Goal: Transaction & Acquisition: Purchase product/service

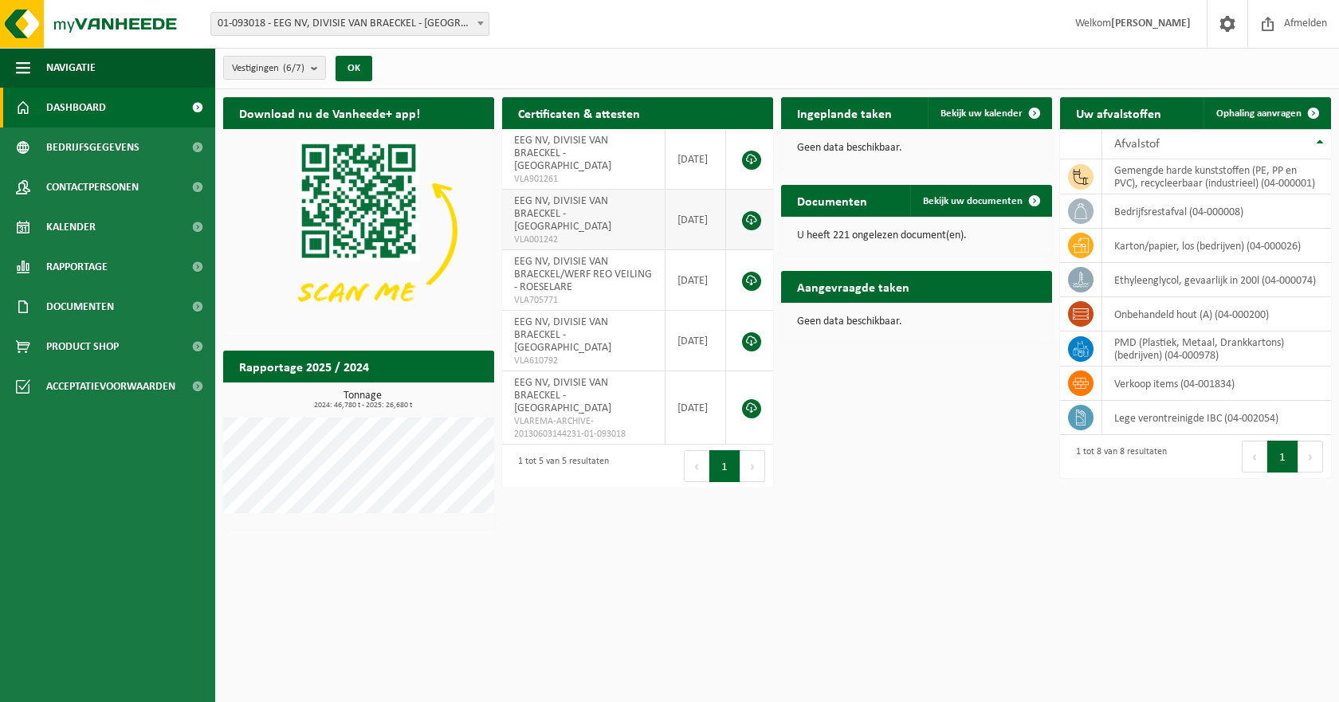
click at [579, 212] on span "EEG NV, DIVISIE VAN BRAECKEL - [GEOGRAPHIC_DATA]" at bounding box center [562, 213] width 97 height 37
click at [550, 238] on span "VLA001242" at bounding box center [583, 240] width 139 height 13
click at [103, 343] on span "Product Shop" at bounding box center [82, 347] width 73 height 40
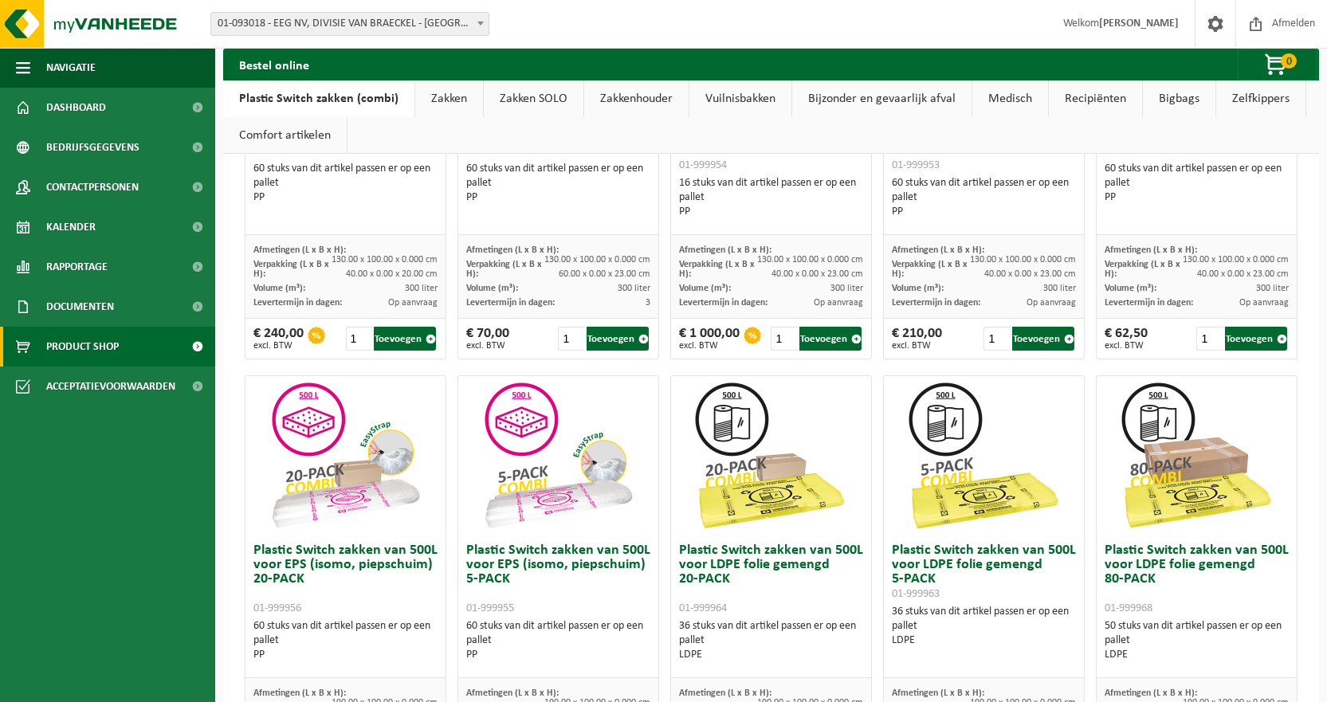
scroll to position [399, 0]
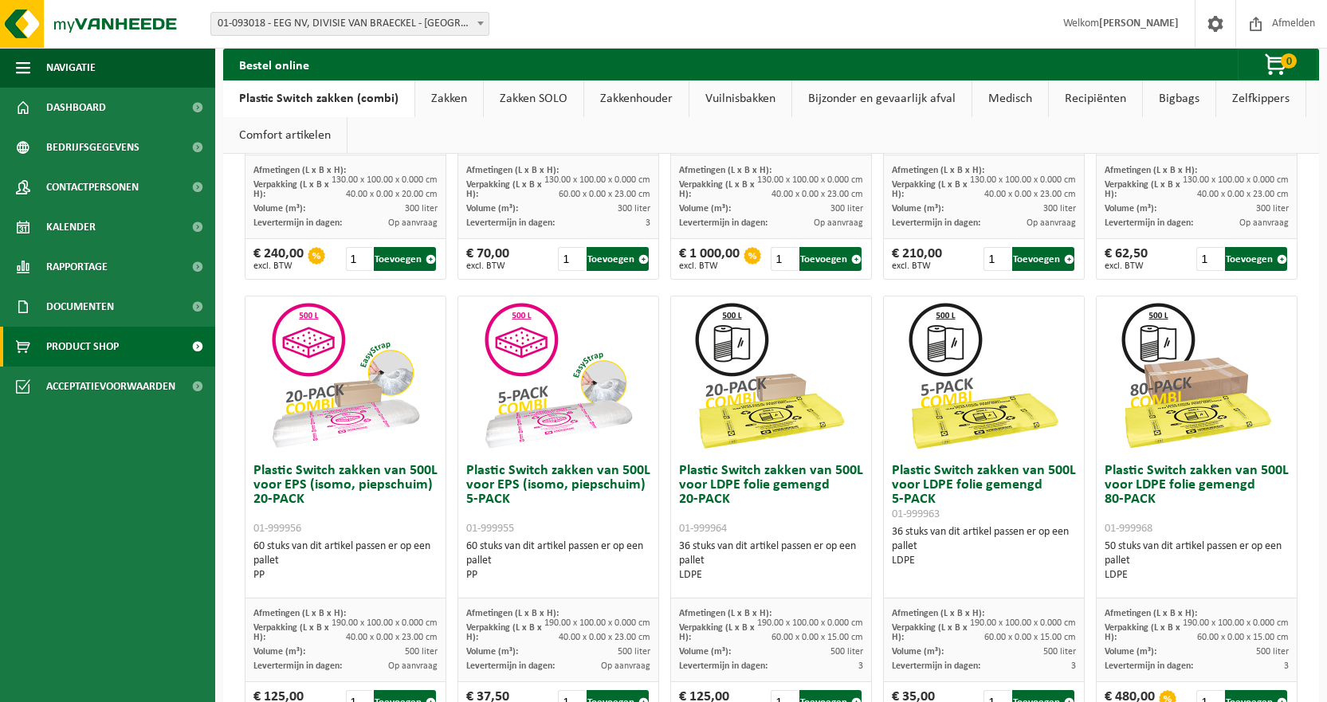
click at [563, 403] on img at bounding box center [557, 376] width 159 height 159
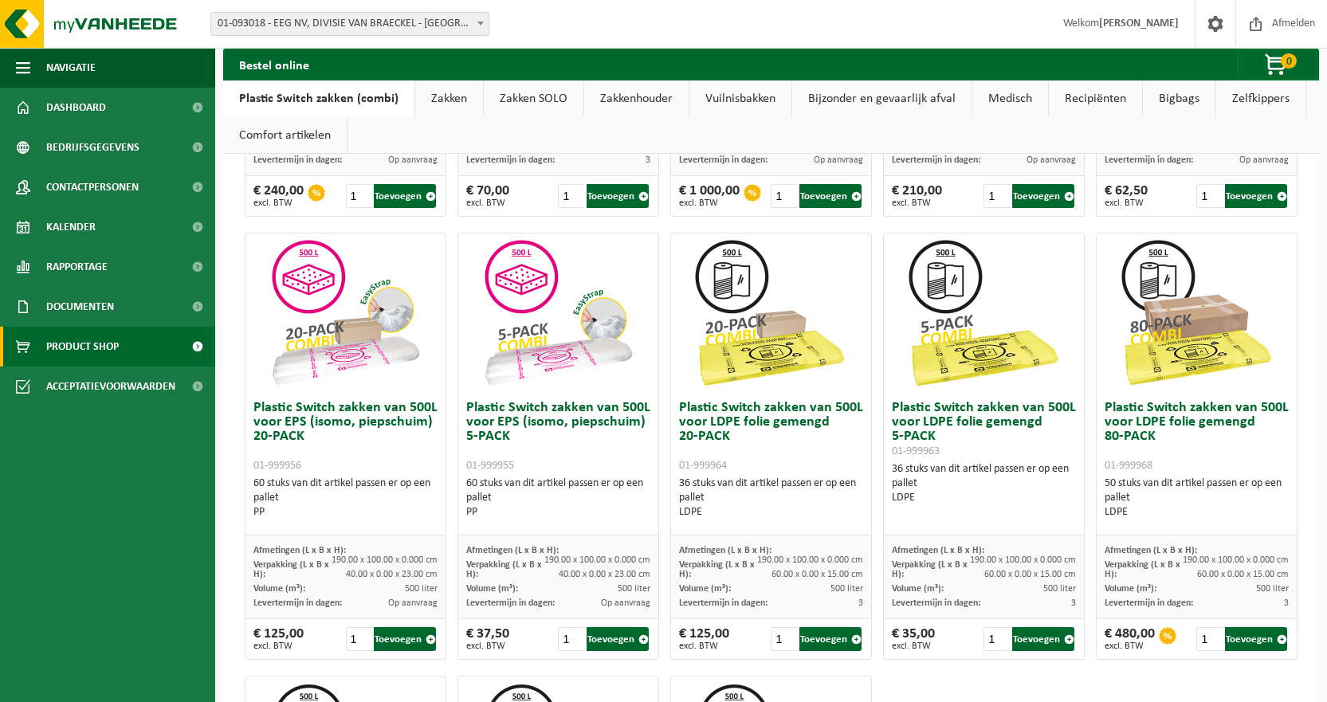
scroll to position [558, 0]
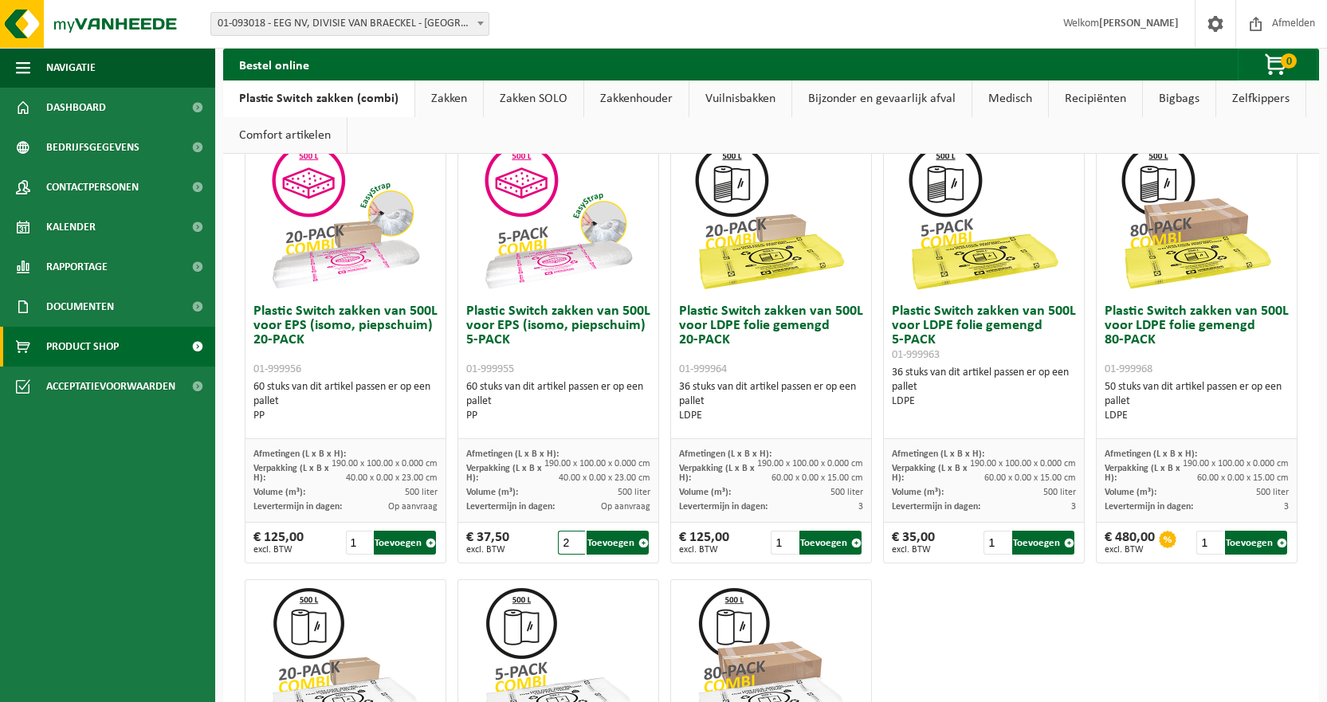
click at [570, 537] on input "2" at bounding box center [571, 543] width 27 height 24
click at [571, 537] on input "3" at bounding box center [571, 543] width 27 height 24
click at [609, 541] on button "Toevoegen" at bounding box center [618, 543] width 62 height 24
type input "1"
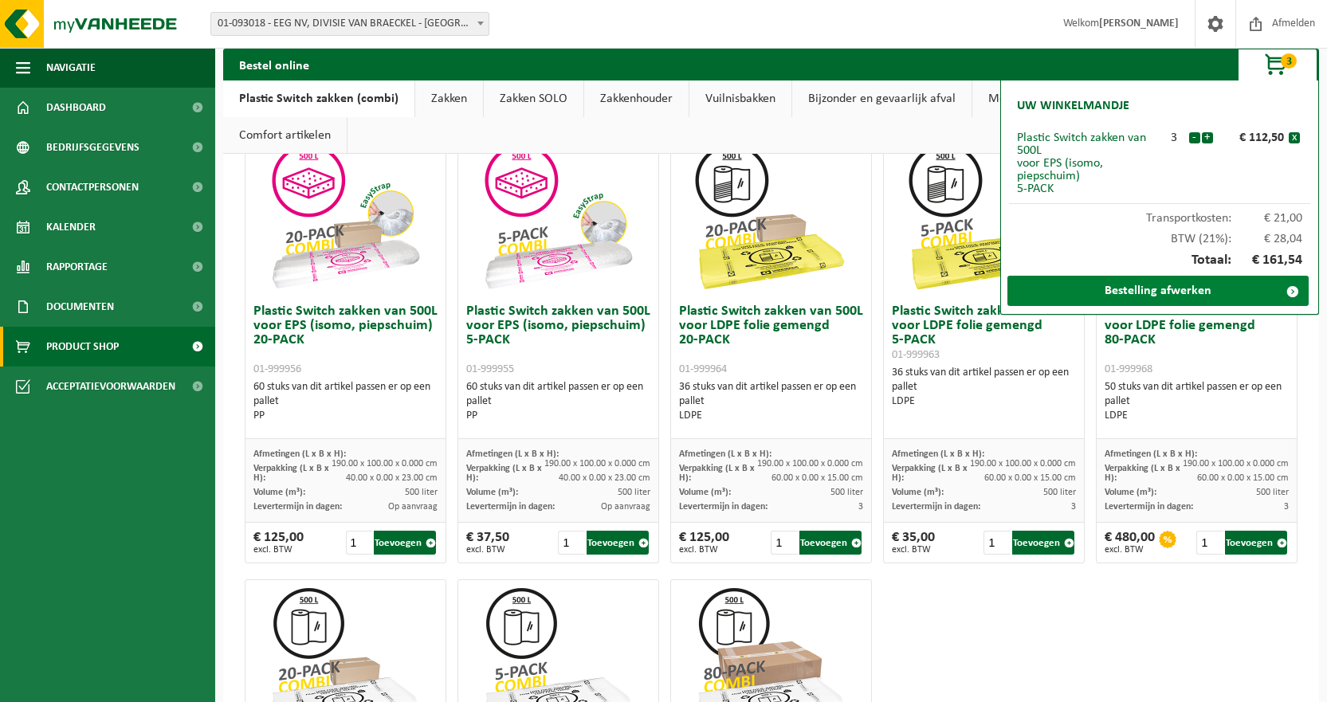
click at [1147, 292] on link "Bestelling afwerken" at bounding box center [1157, 291] width 301 height 30
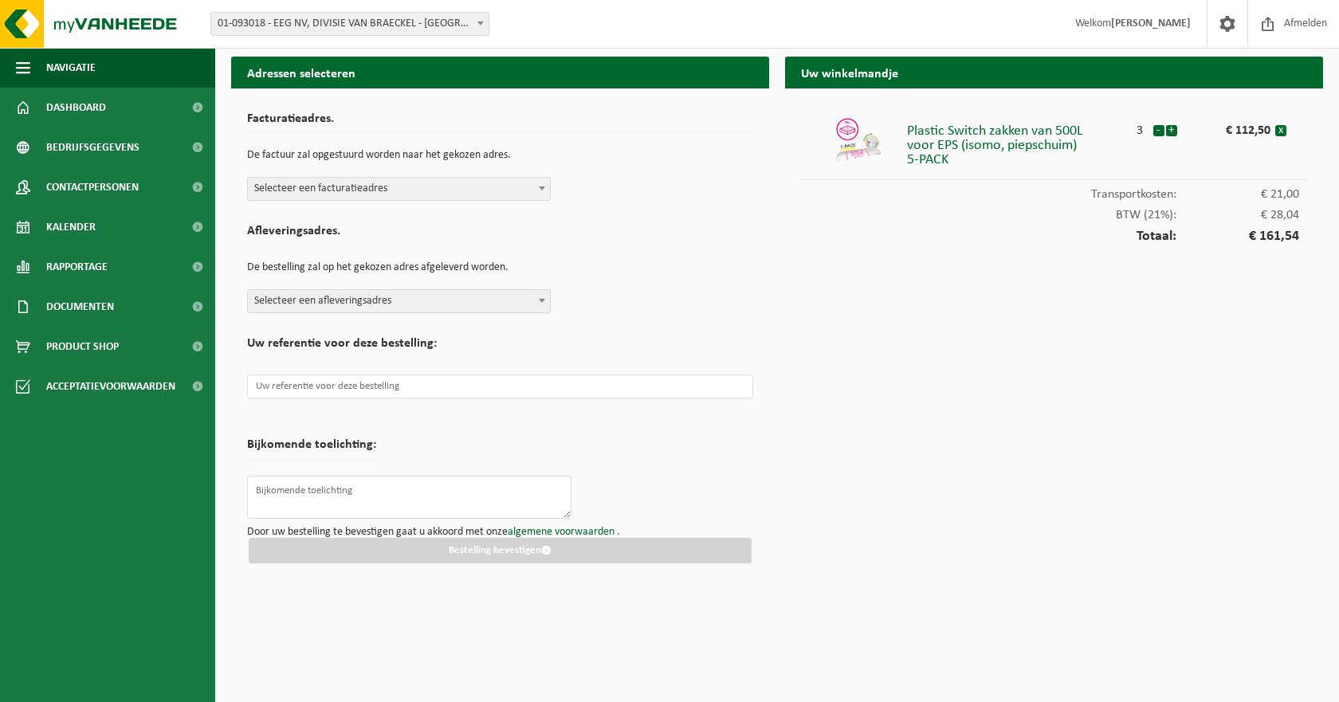
click at [538, 187] on span at bounding box center [542, 188] width 16 height 21
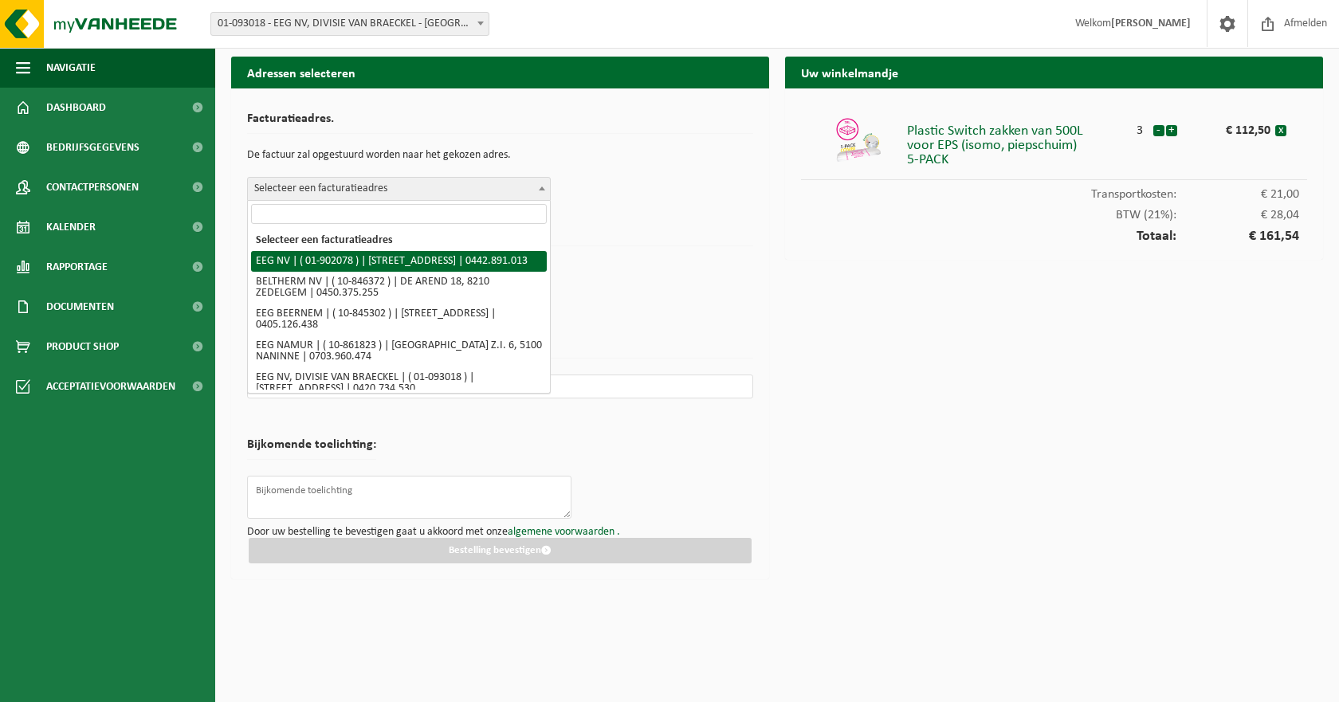
select select "5923"
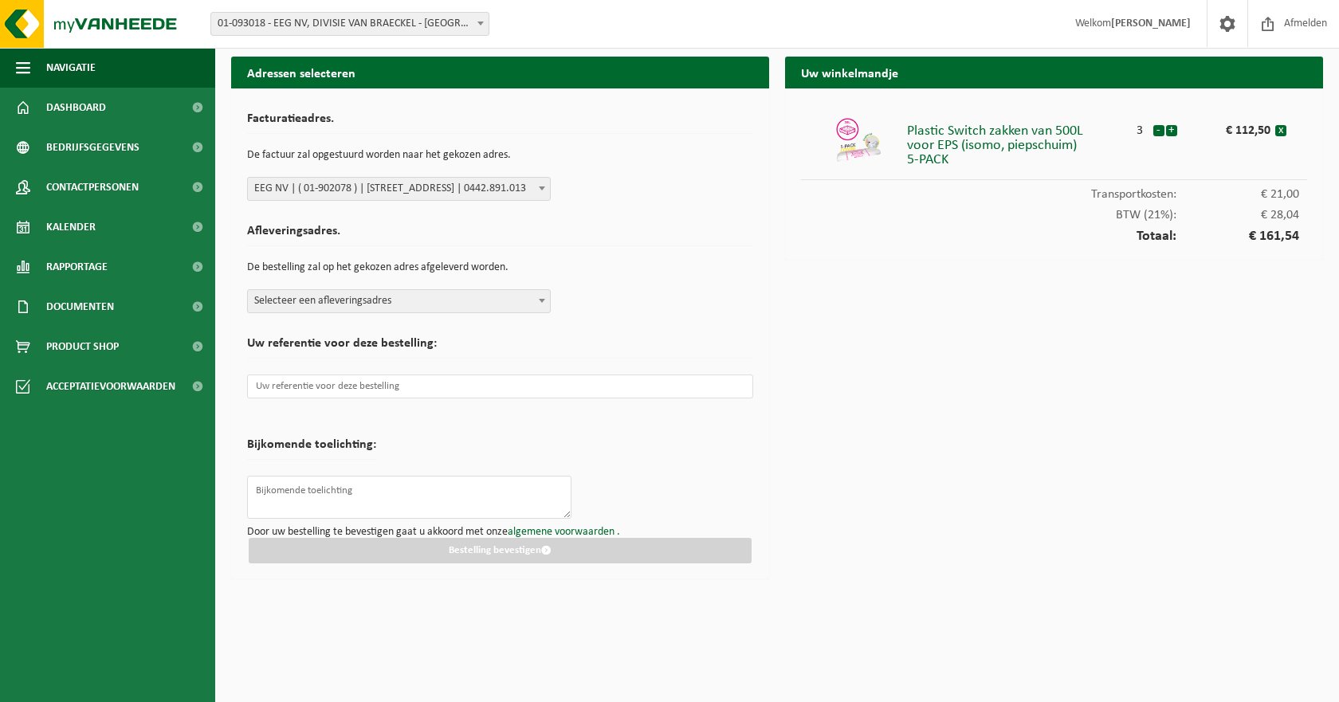
click at [544, 301] on b at bounding box center [542, 301] width 6 height 4
type input "latem"
select select "768"
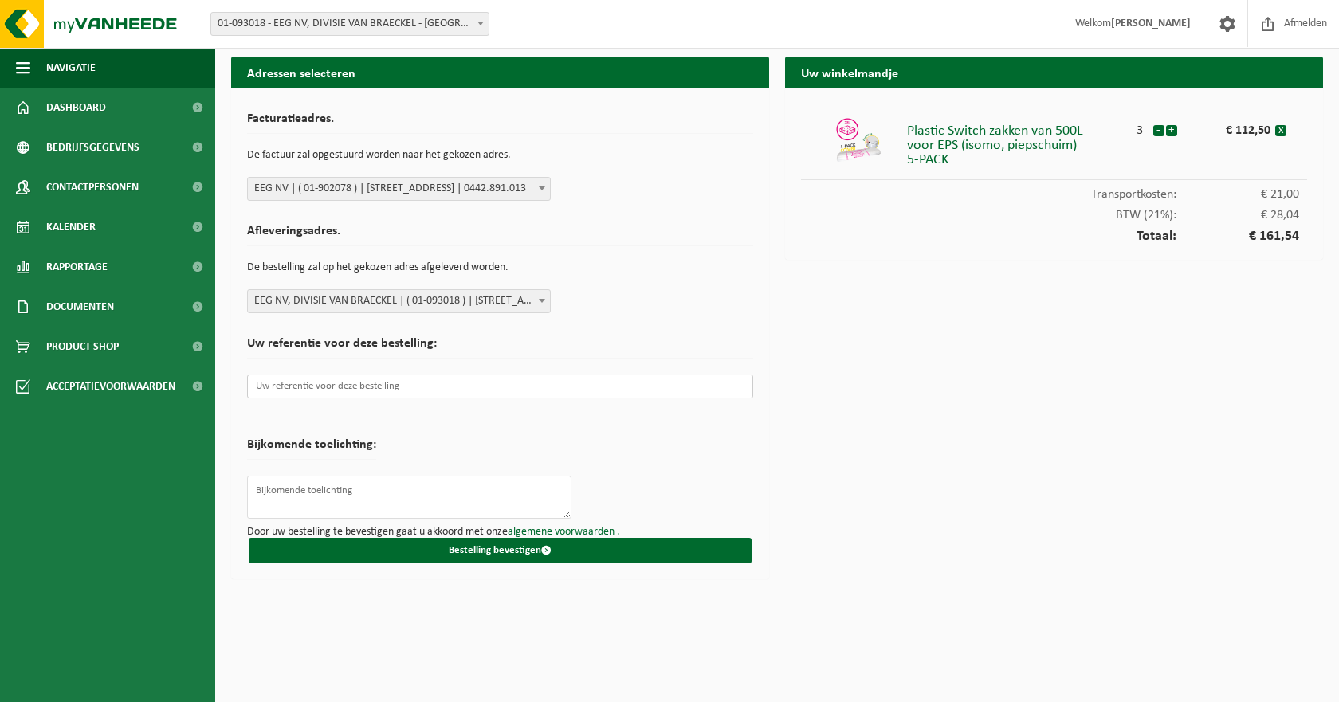
click at [472, 388] on input "text" at bounding box center [500, 387] width 506 height 24
paste input "AQ-EGL-A-25-04102"
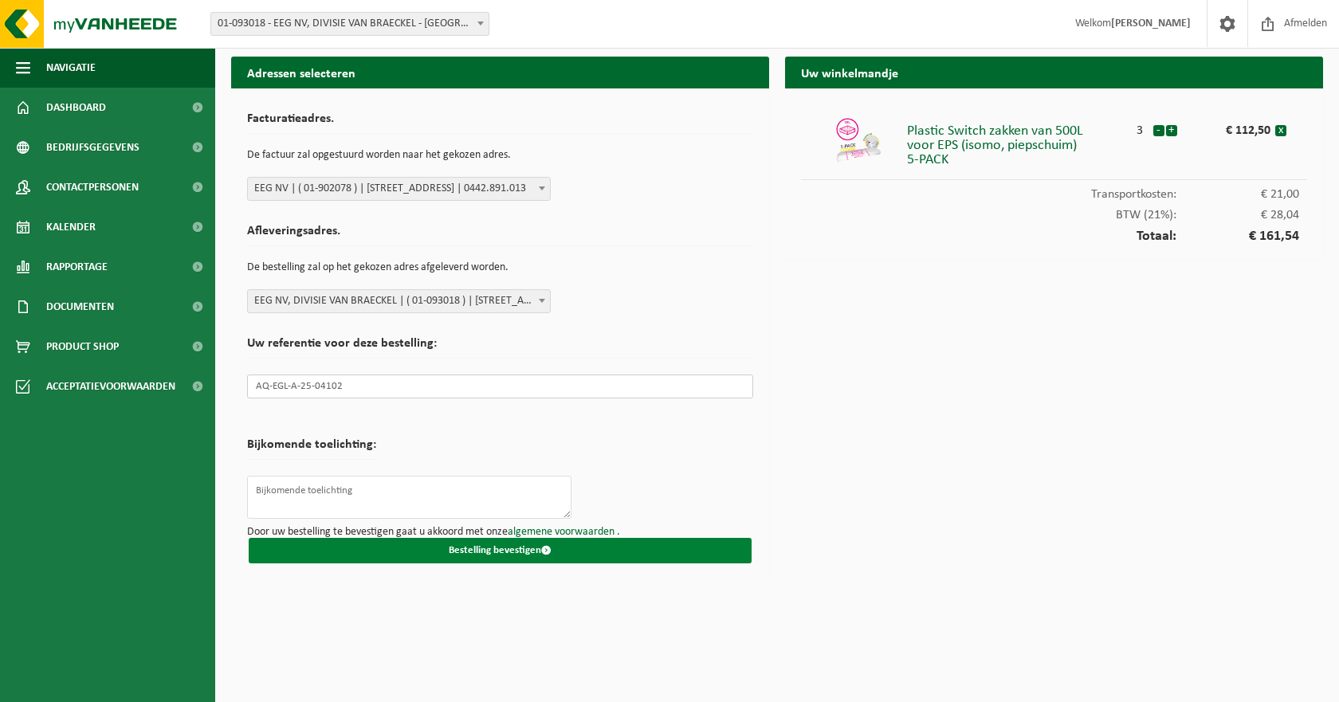
type input "AQ-EGL-A-25-04102"
click at [501, 549] on button "Bestelling bevestigen" at bounding box center [500, 551] width 503 height 26
